Goal: Information Seeking & Learning: Find specific page/section

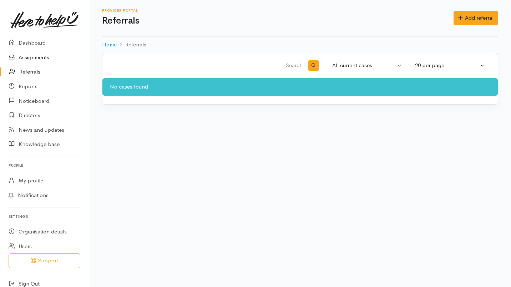
click at [44, 53] on link "Assignments" at bounding box center [44, 57] width 89 height 15
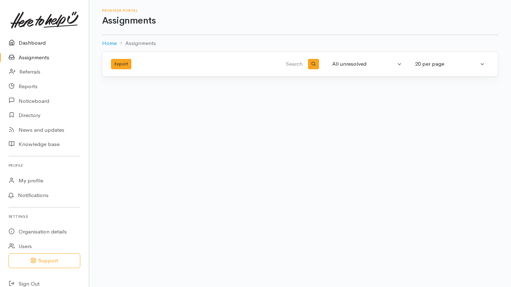
click at [34, 41] on link "Dashboard" at bounding box center [44, 43] width 89 height 15
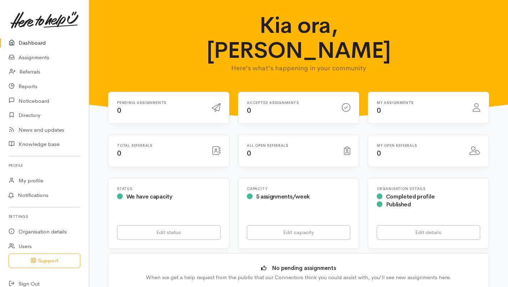
click at [40, 37] on link "Dashboard" at bounding box center [44, 43] width 89 height 15
click at [31, 58] on link "Assignments" at bounding box center [44, 57] width 89 height 15
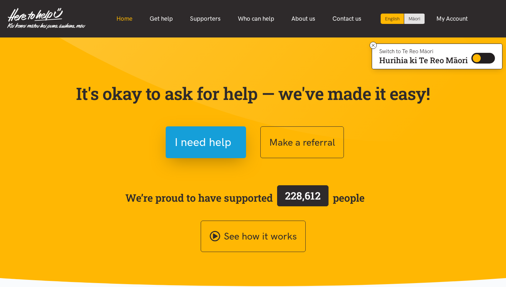
click at [122, 15] on link "Home" at bounding box center [124, 18] width 33 height 15
click at [128, 20] on link "Home" at bounding box center [124, 18] width 33 height 15
click at [373, 45] on icon at bounding box center [372, 45] width 5 height 5
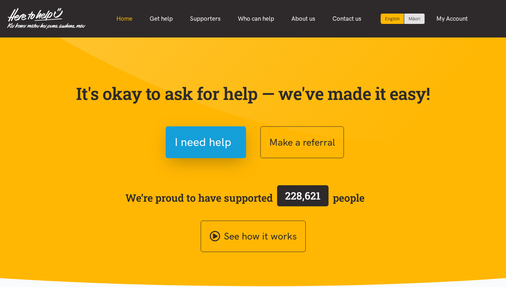
click at [125, 14] on link "Home" at bounding box center [124, 18] width 33 height 15
click at [254, 20] on link "Who can help" at bounding box center [256, 18] width 54 height 15
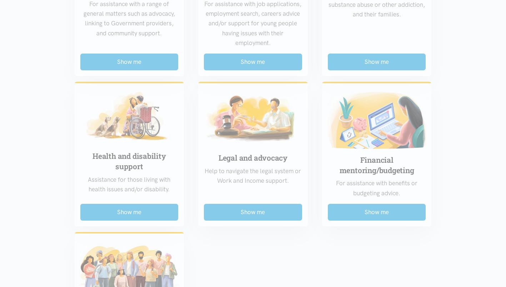
scroll to position [455, 0]
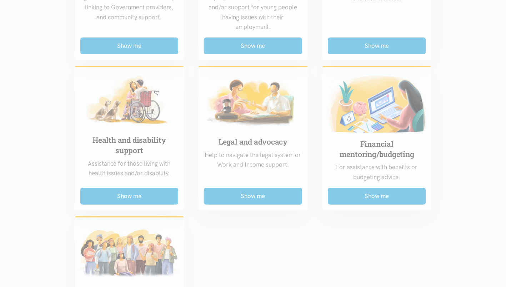
click at [116, 199] on div "Food support For emergency cases only – will include essential non-perishable f…" at bounding box center [252, 51] width 371 height 618
click at [125, 200] on div "Food support For emergency cases only – will include essential non-perishable f…" at bounding box center [252, 51] width 371 height 618
click at [123, 192] on div "Food support For emergency cases only – will include essential non-perishable f…" at bounding box center [252, 51] width 371 height 618
click at [113, 185] on div "Food support For emergency cases only – will include essential non-perishable f…" at bounding box center [252, 51] width 371 height 618
click at [127, 195] on div "Food support For emergency cases only – will include essential non-perishable f…" at bounding box center [252, 51] width 371 height 618
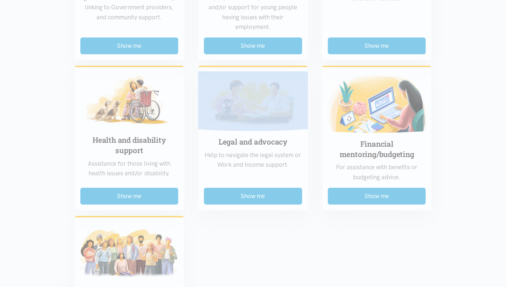
click at [127, 195] on div "Food support For emergency cases only – will include essential non-perishable f…" at bounding box center [252, 51] width 371 height 618
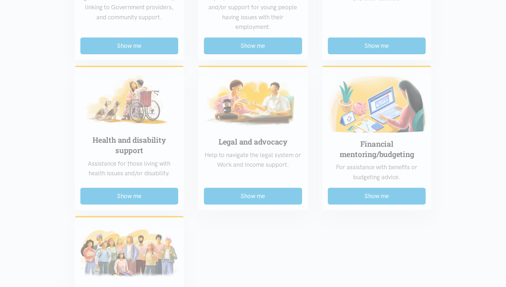
click at [127, 195] on div "Food support For emergency cases only – will include essential non-perishable f…" at bounding box center [252, 51] width 371 height 618
click at [126, 197] on div "Food support For emergency cases only – will include essential non-perishable f…" at bounding box center [252, 51] width 371 height 618
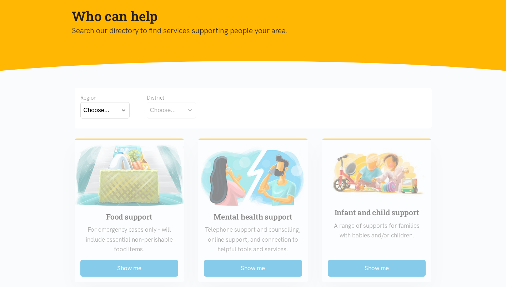
scroll to position [0, 0]
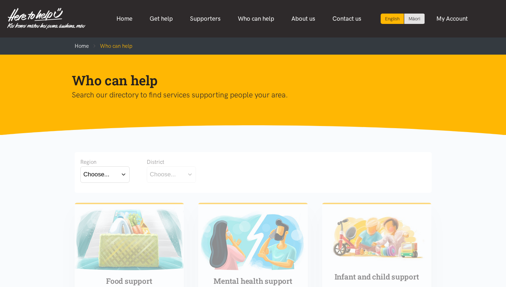
click at [95, 175] on div "Choose..." at bounding box center [97, 175] width 26 height 10
click at [102, 209] on label "Waikato" at bounding box center [105, 205] width 43 height 9
click at [0, 0] on input "Waikato" at bounding box center [0, 0] width 0 height 0
click at [182, 175] on button "Choose..." at bounding box center [182, 174] width 71 height 16
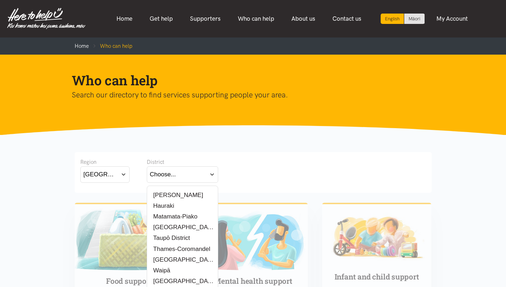
click at [176, 194] on label "[PERSON_NAME]" at bounding box center [176, 195] width 53 height 9
click at [0, 0] on input "[PERSON_NAME]" at bounding box center [0, 0] width 0 height 0
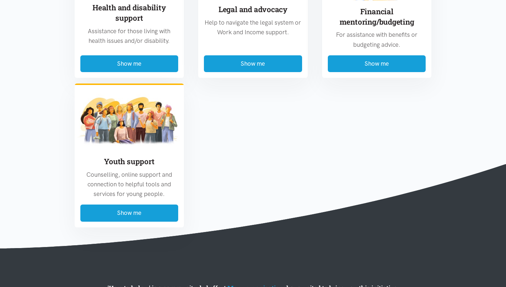
scroll to position [477, 0]
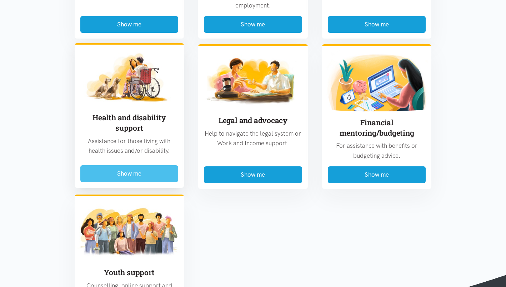
click at [103, 172] on button "Show me" at bounding box center [129, 173] width 98 height 17
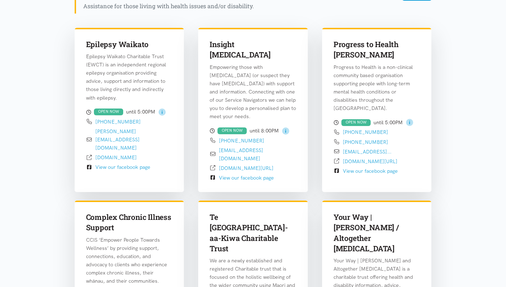
scroll to position [232, 0]
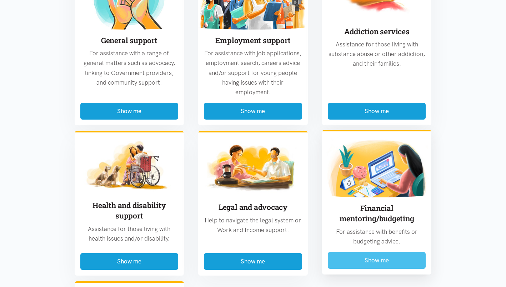
click at [354, 252] on button "Show me" at bounding box center [377, 260] width 98 height 17
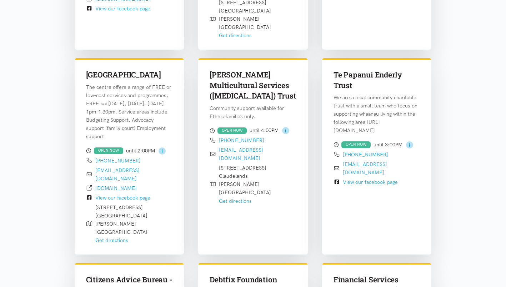
scroll to position [645, 0]
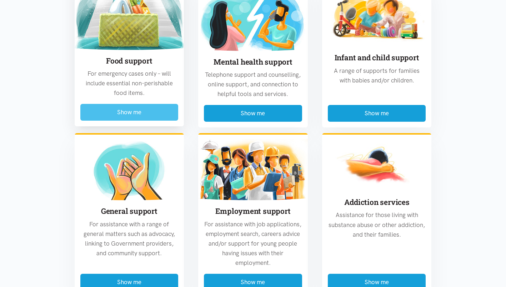
click at [115, 104] on button "Show me" at bounding box center [129, 112] width 98 height 17
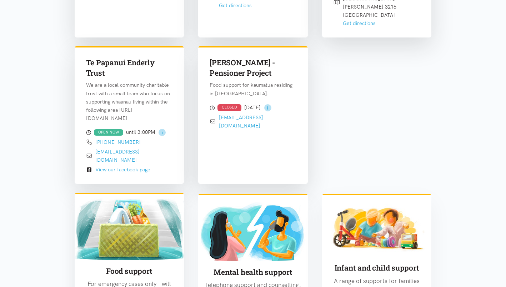
scroll to position [648, 0]
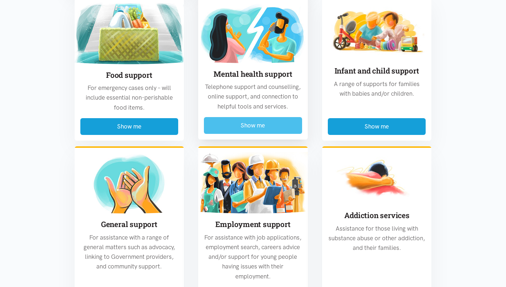
click at [231, 125] on button "Show me" at bounding box center [253, 125] width 98 height 17
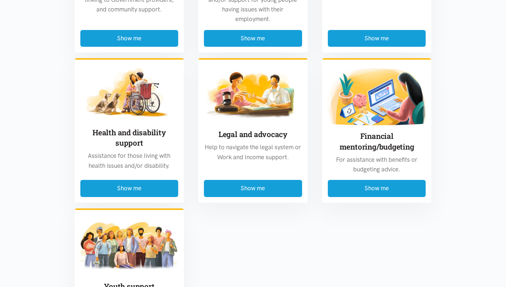
scroll to position [1651, 0]
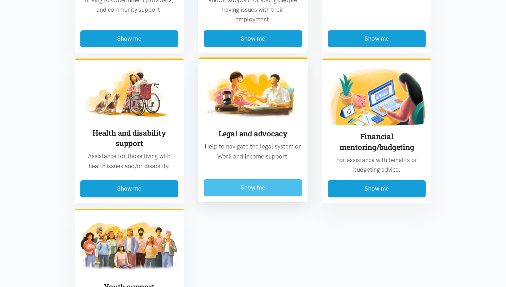
click at [223, 179] on button "Show me" at bounding box center [253, 187] width 98 height 17
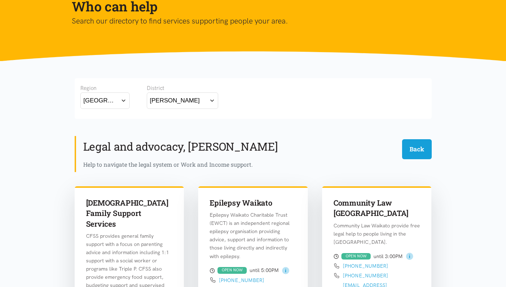
scroll to position [0, 0]
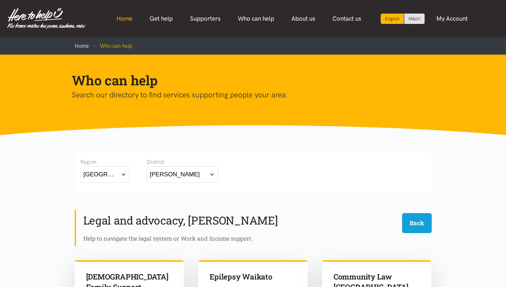
click at [126, 23] on link "Home" at bounding box center [124, 18] width 33 height 15
